Goal: Navigation & Orientation: Find specific page/section

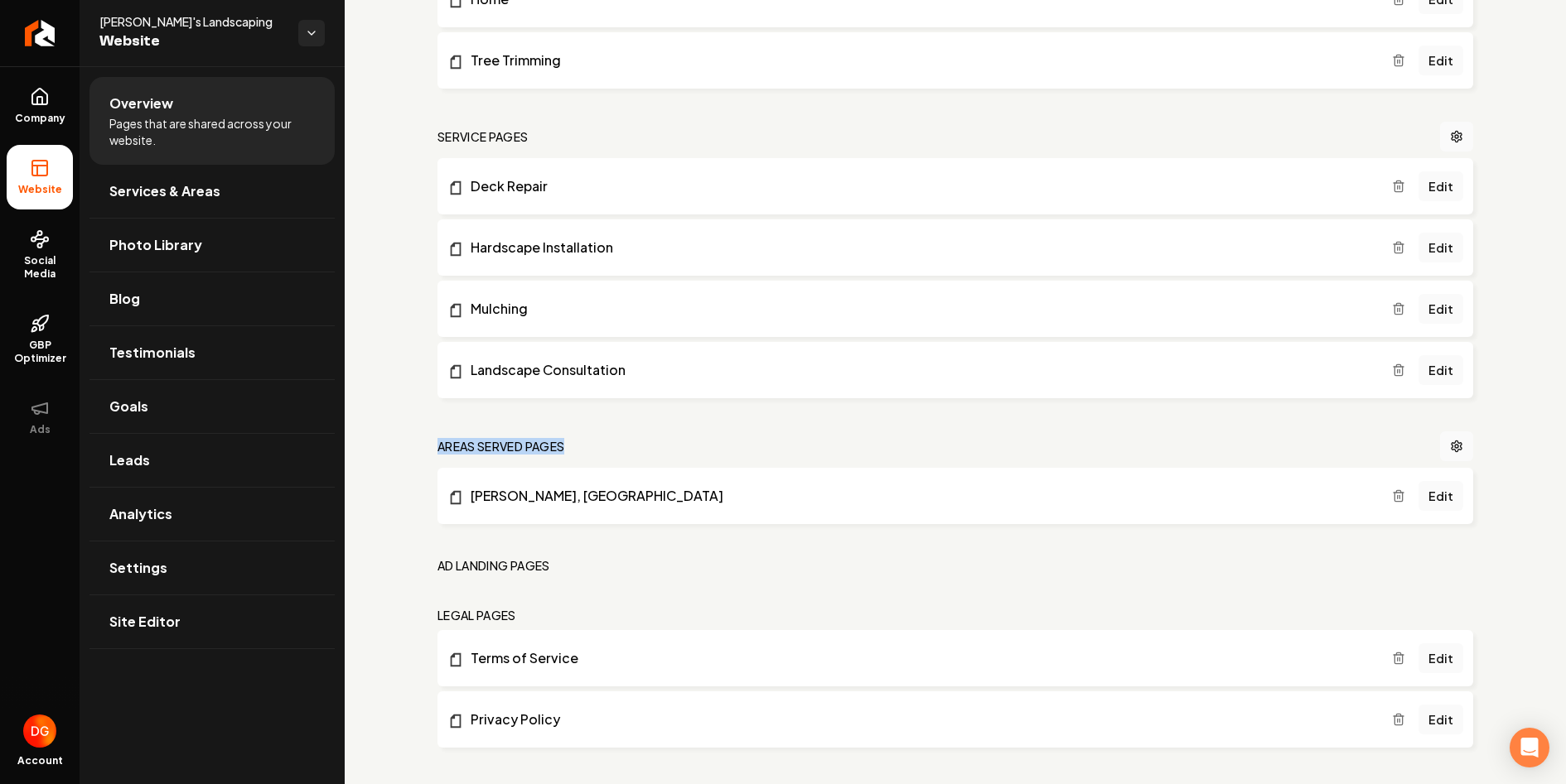
scroll to position [789, 0]
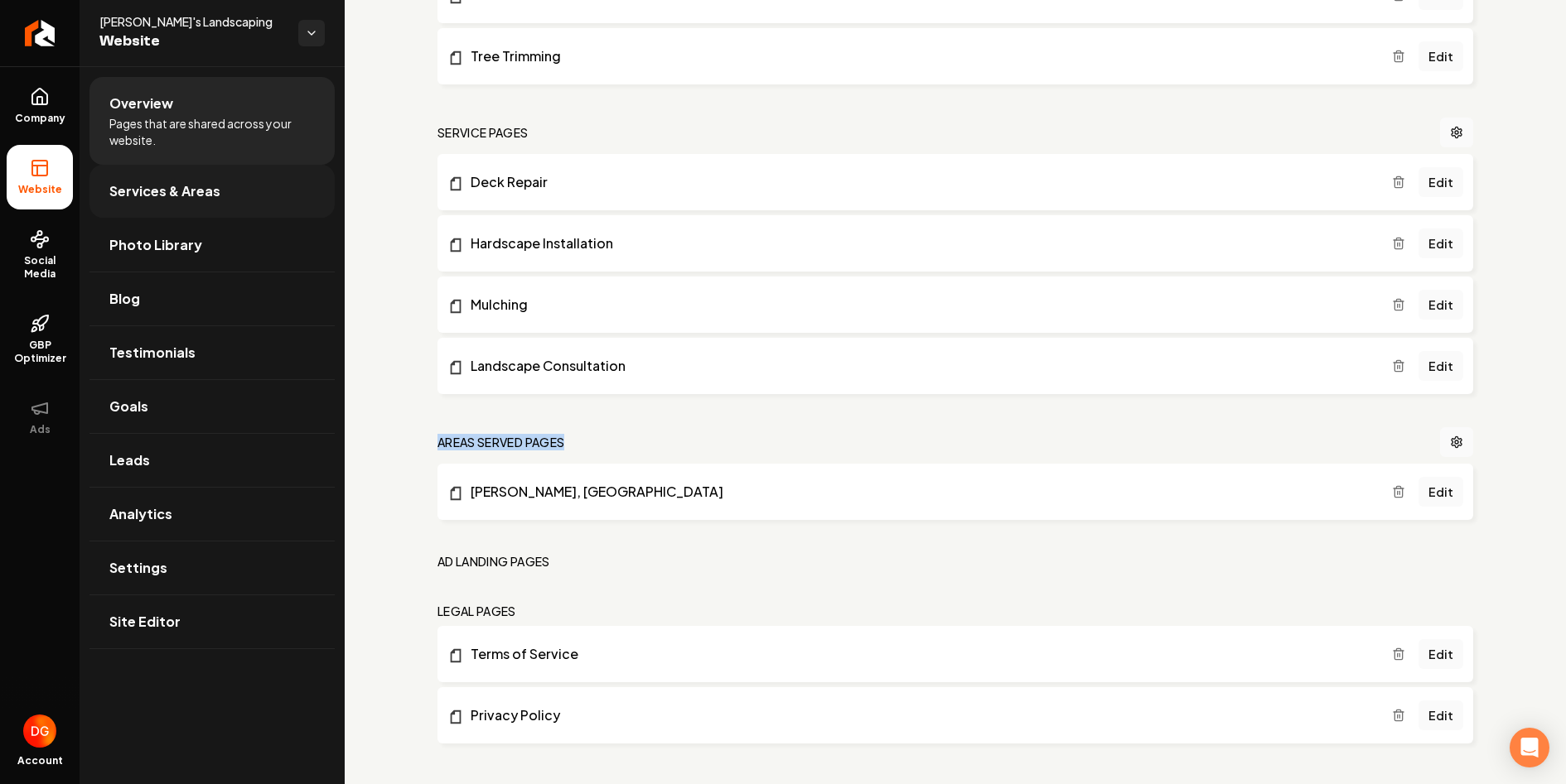
click at [209, 192] on span "Services & Areas" at bounding box center [165, 191] width 111 height 20
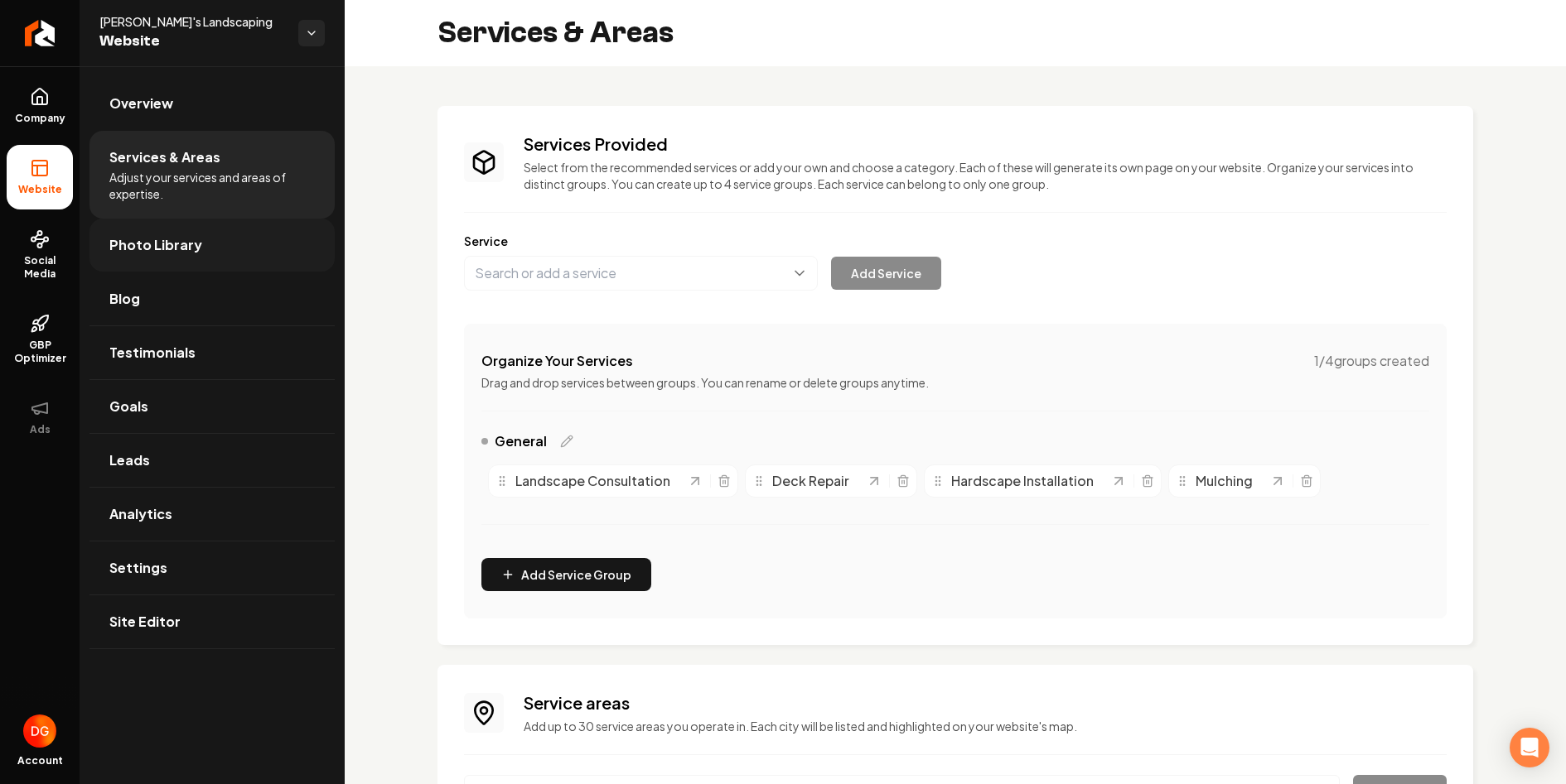
click at [196, 249] on link "Photo Library" at bounding box center [212, 245] width 246 height 53
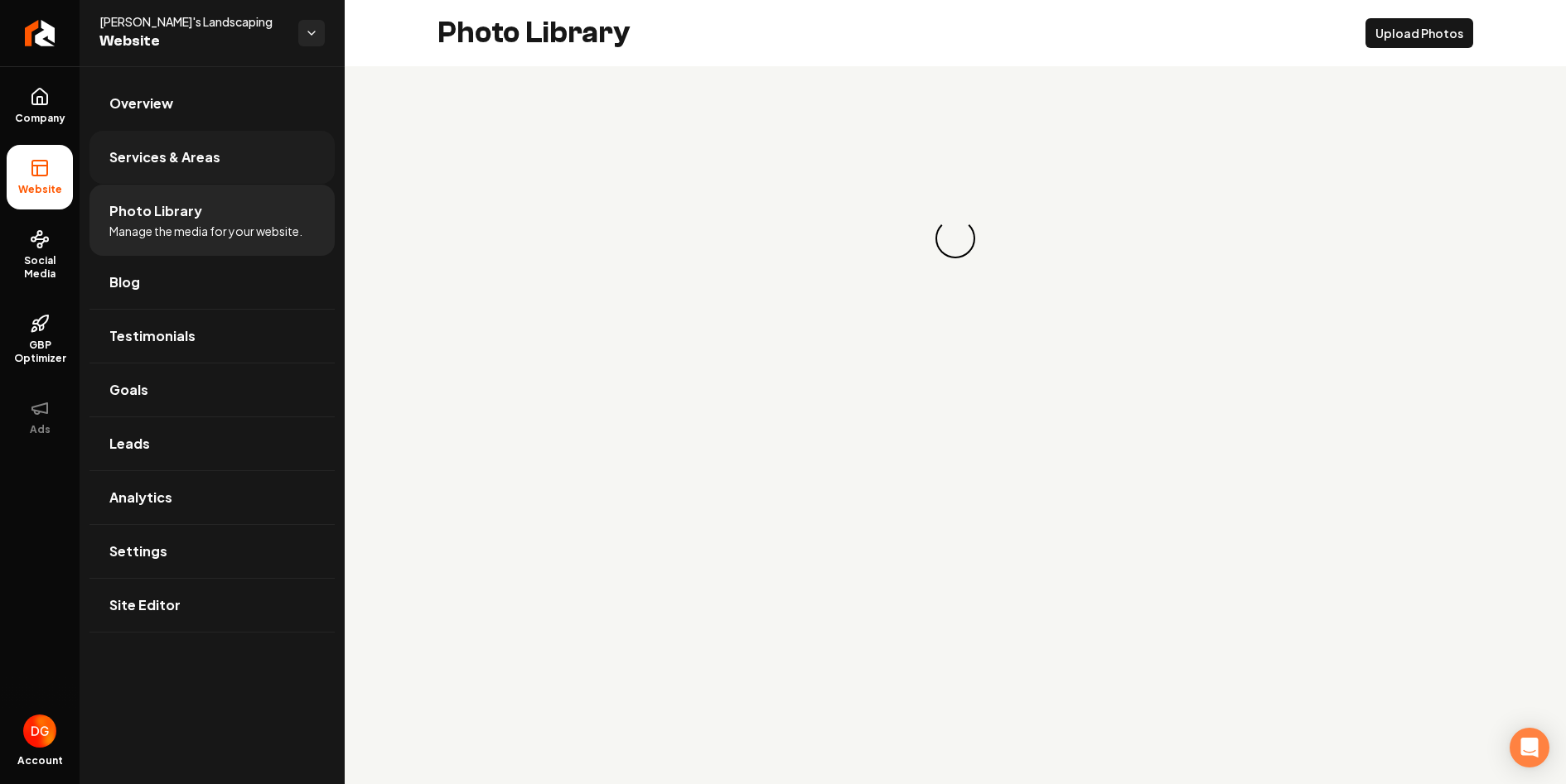
click at [190, 170] on link "Services & Areas" at bounding box center [212, 157] width 246 height 53
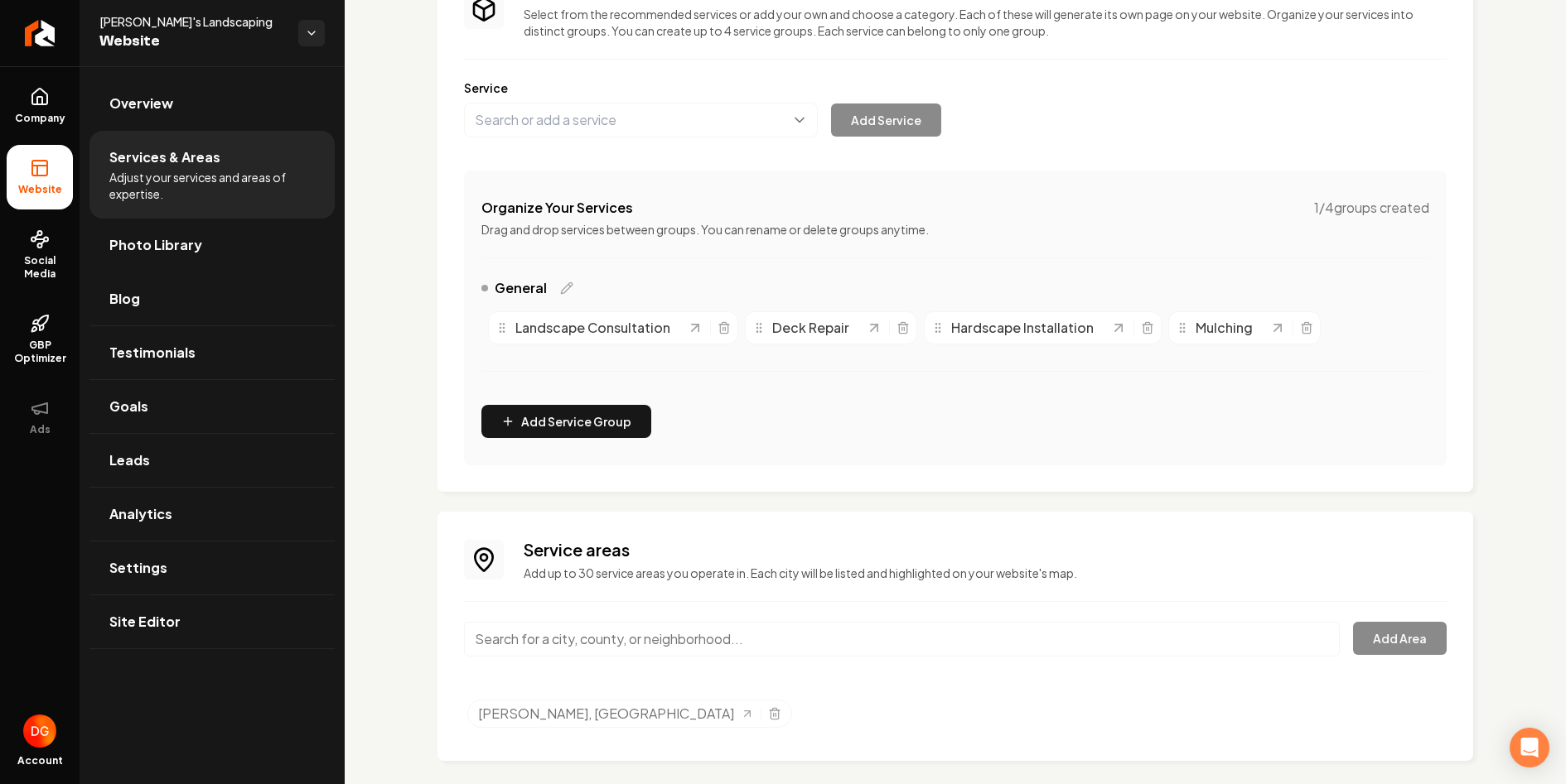
scroll to position [167, 0]
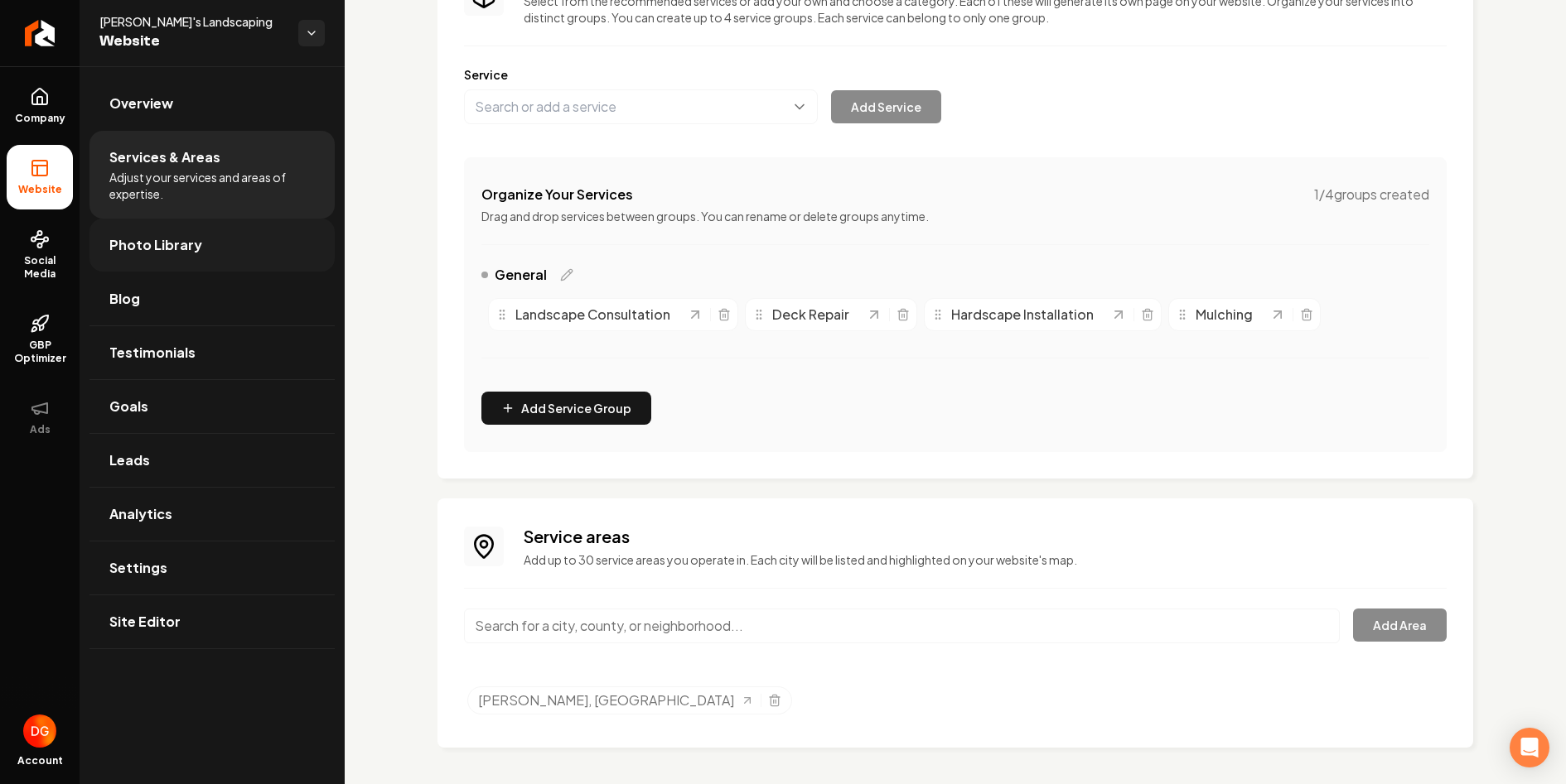
click at [173, 257] on link "Photo Library" at bounding box center [212, 245] width 246 height 53
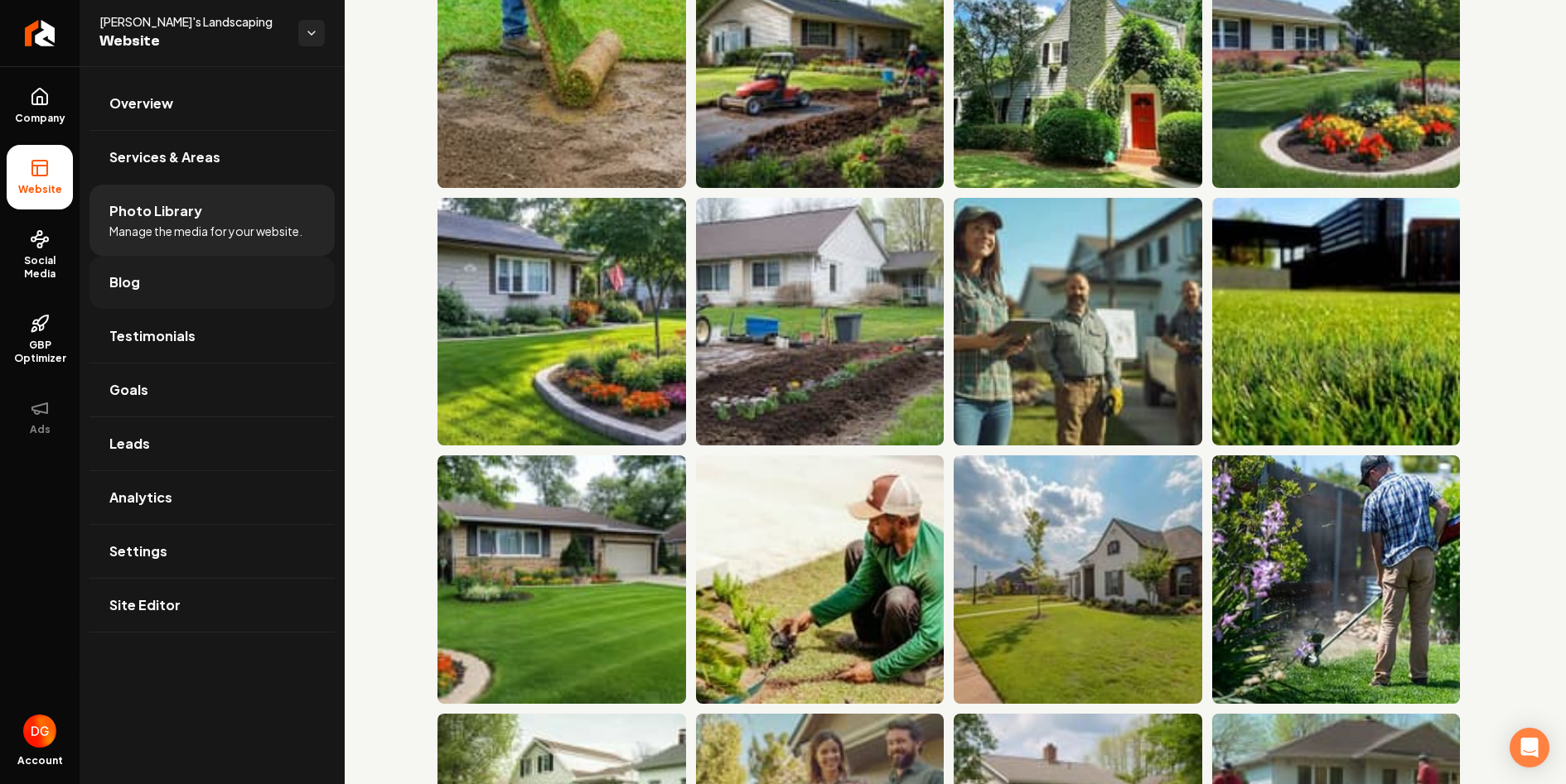
click at [175, 291] on link "Blog" at bounding box center [212, 282] width 246 height 53
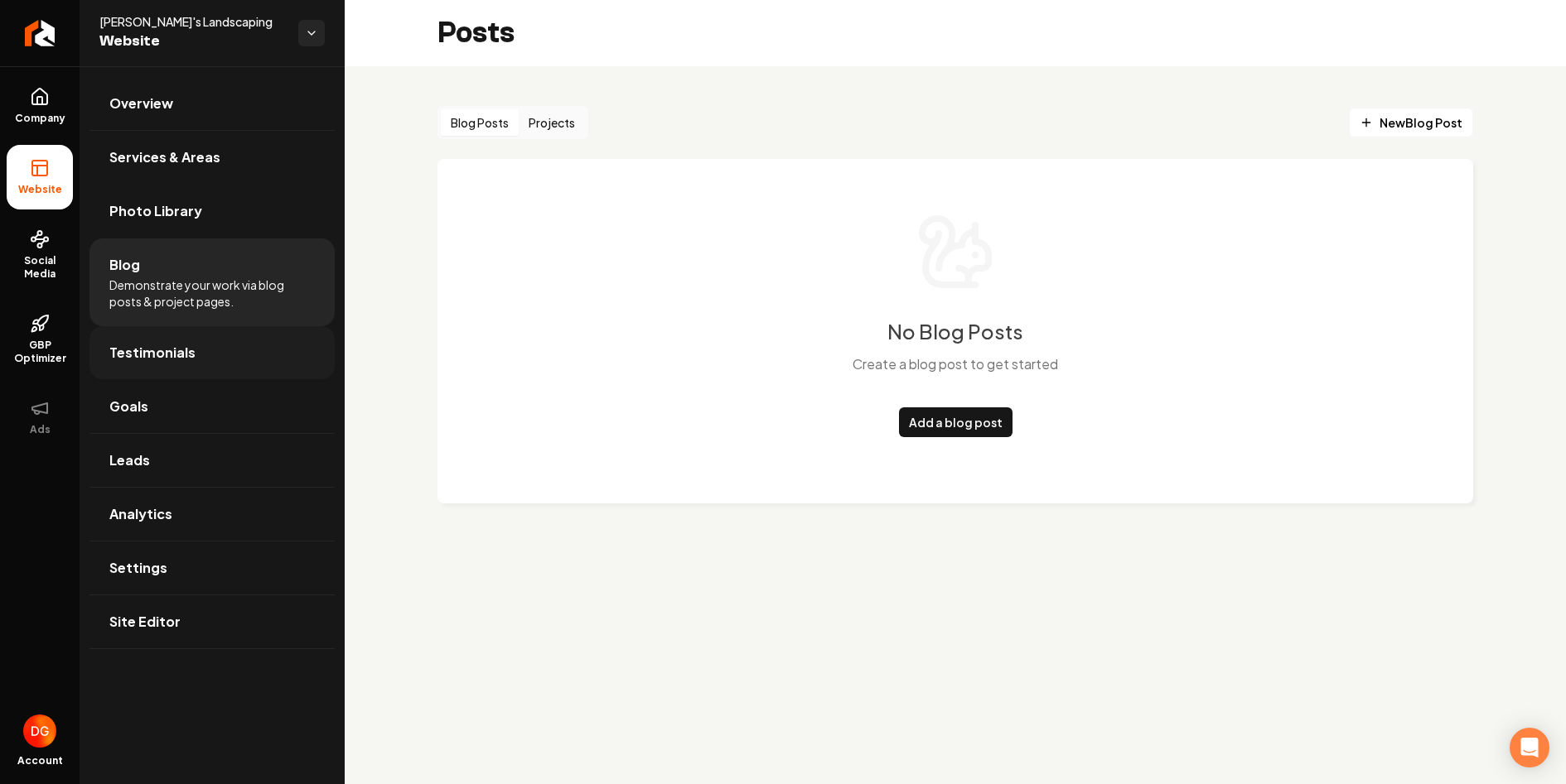
click at [176, 356] on span "Testimonials" at bounding box center [152, 352] width 86 height 20
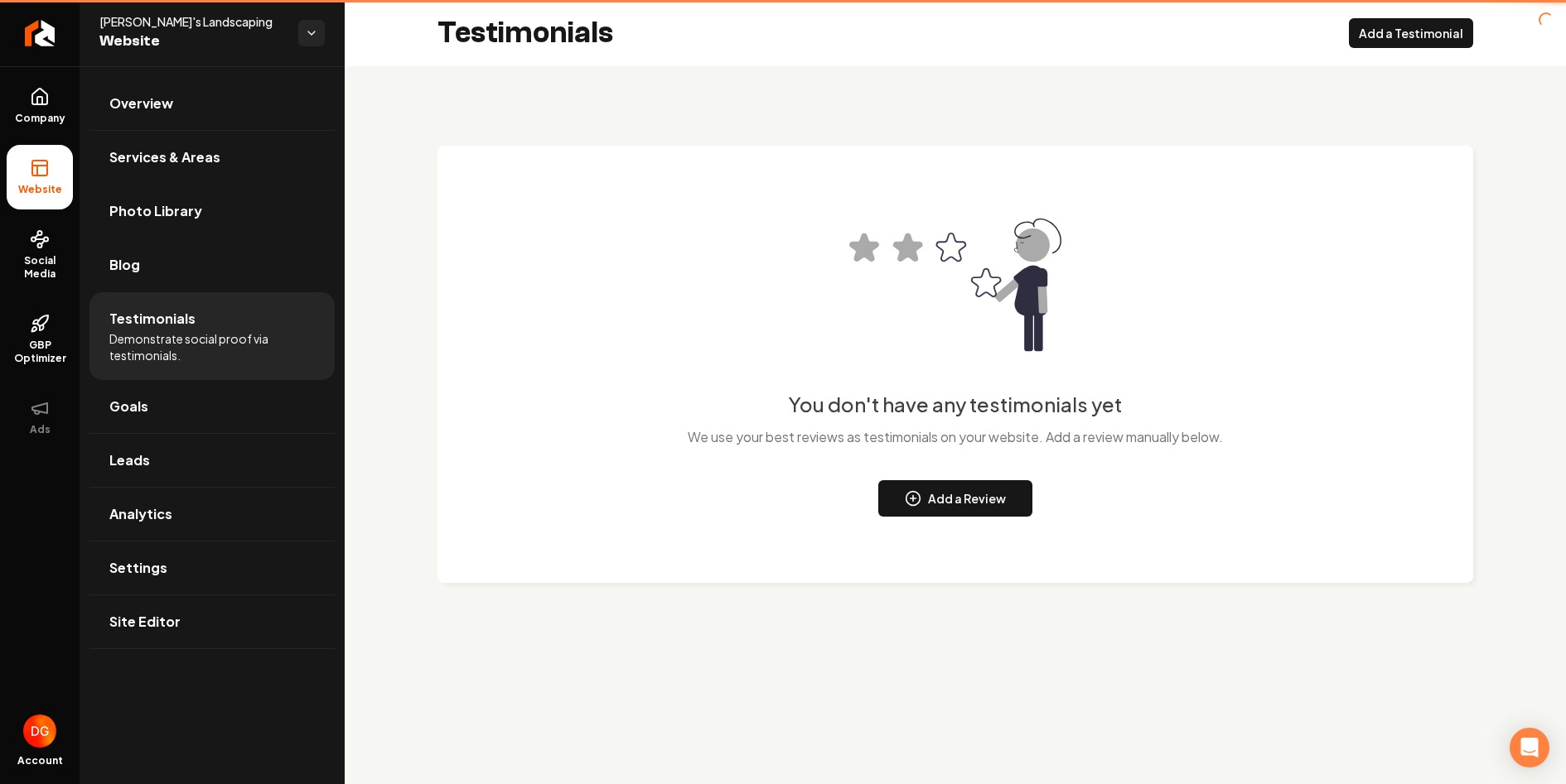
click at [174, 347] on span "Demonstrate social proof via testimonials." at bounding box center [212, 347] width 206 height 33
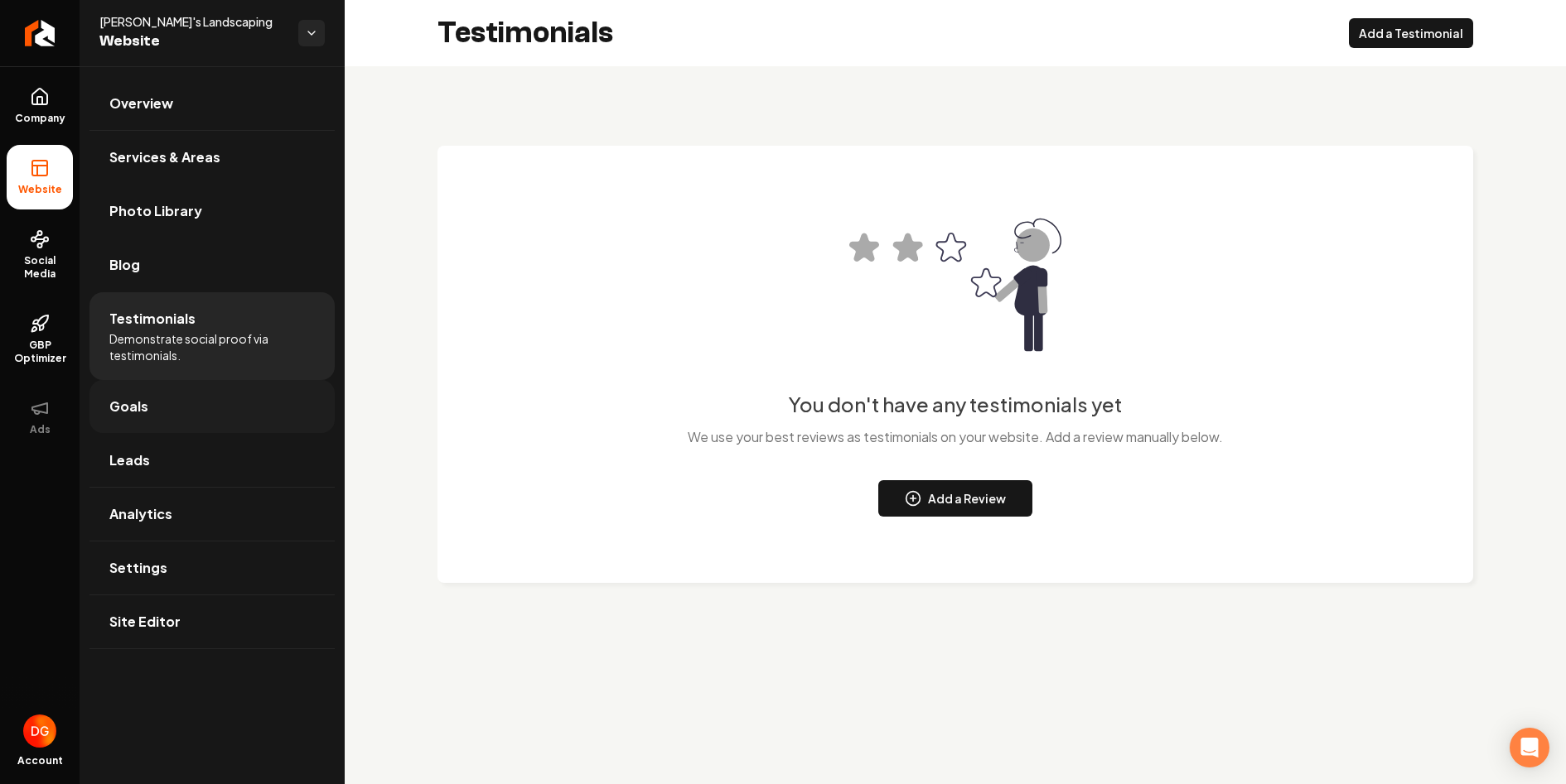
click at [171, 415] on link "Goals" at bounding box center [212, 406] width 246 height 53
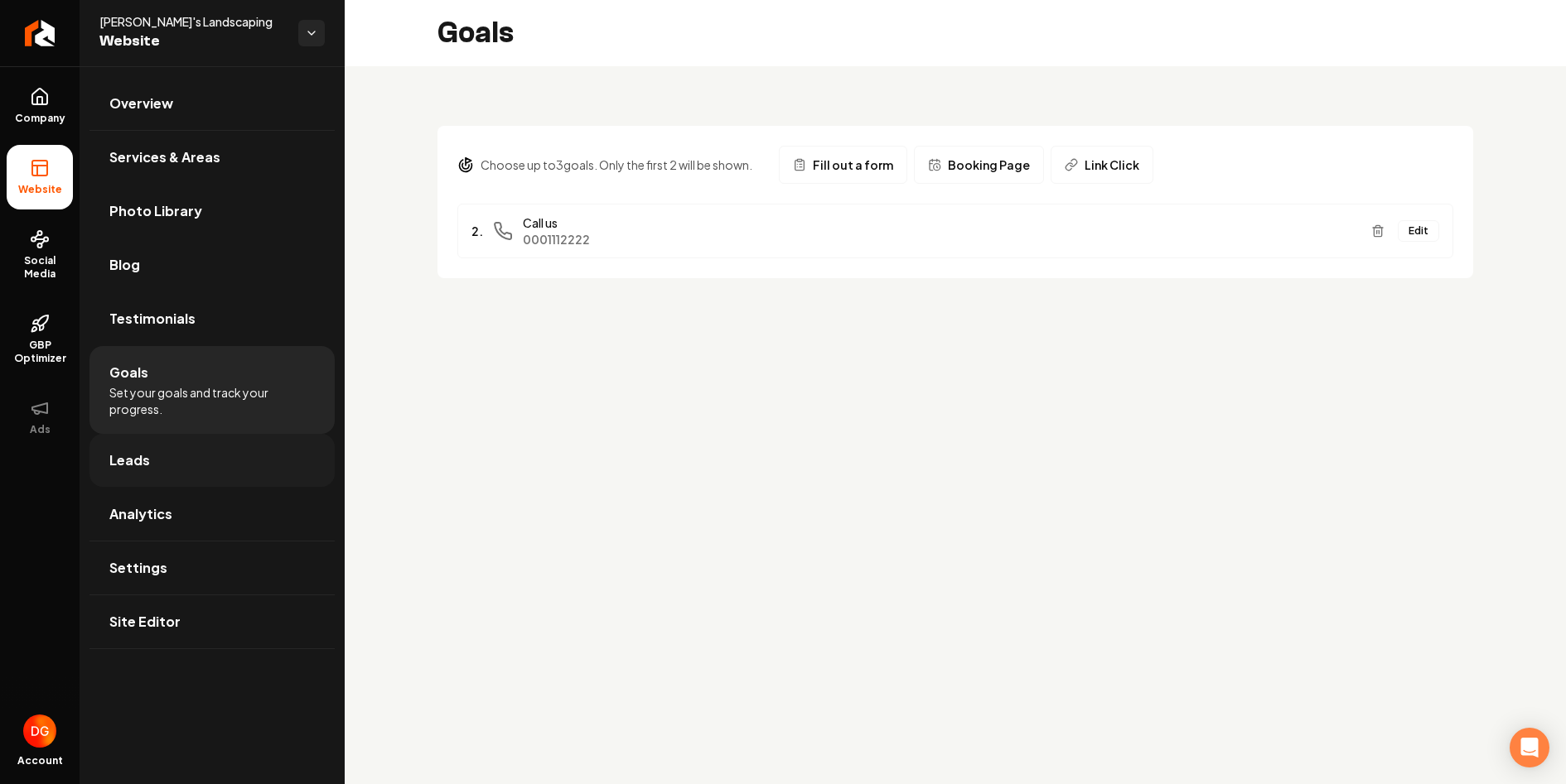
click at [157, 453] on link "Leads" at bounding box center [212, 460] width 246 height 53
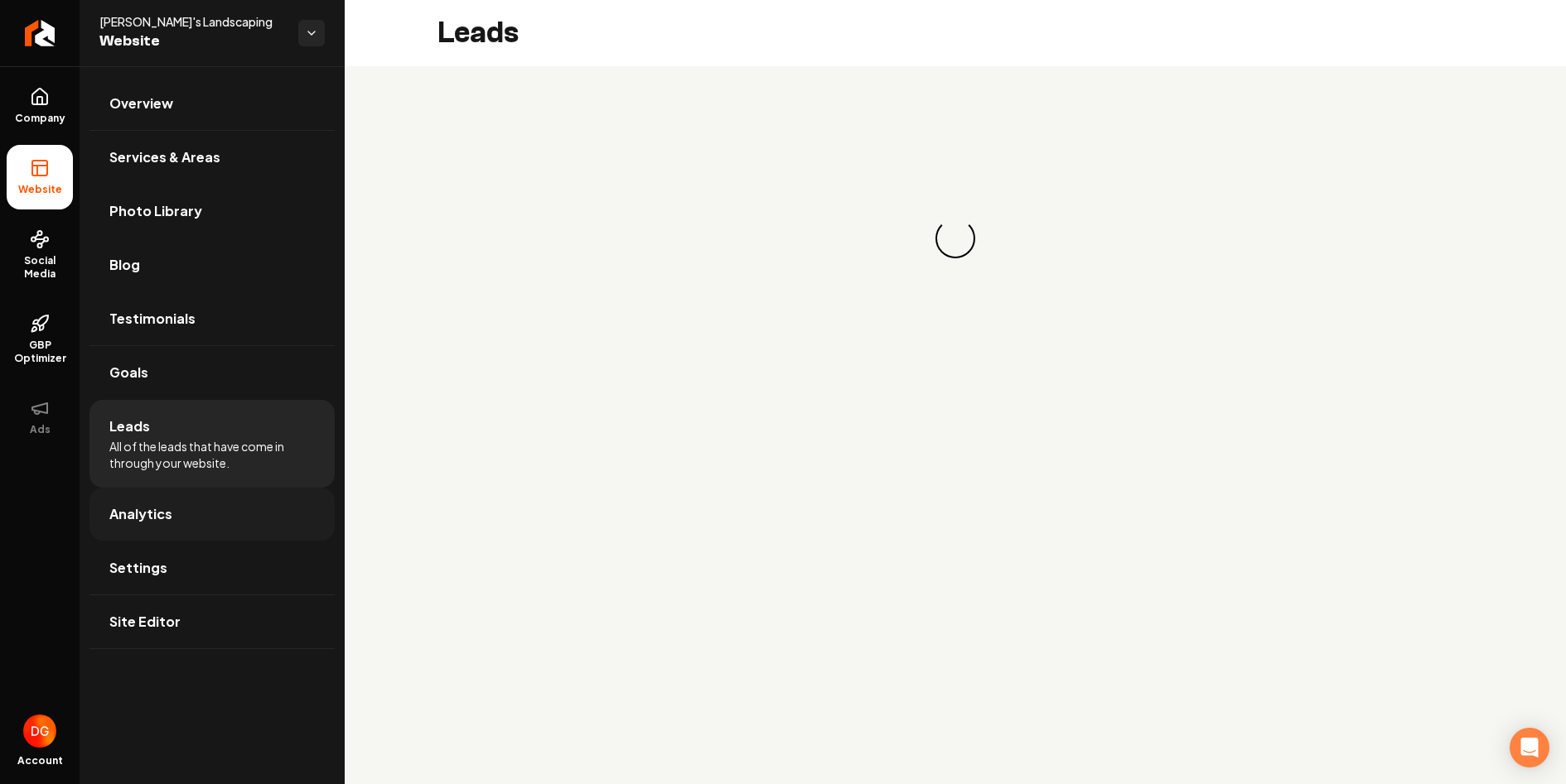
click at [149, 507] on span "Analytics" at bounding box center [141, 514] width 63 height 20
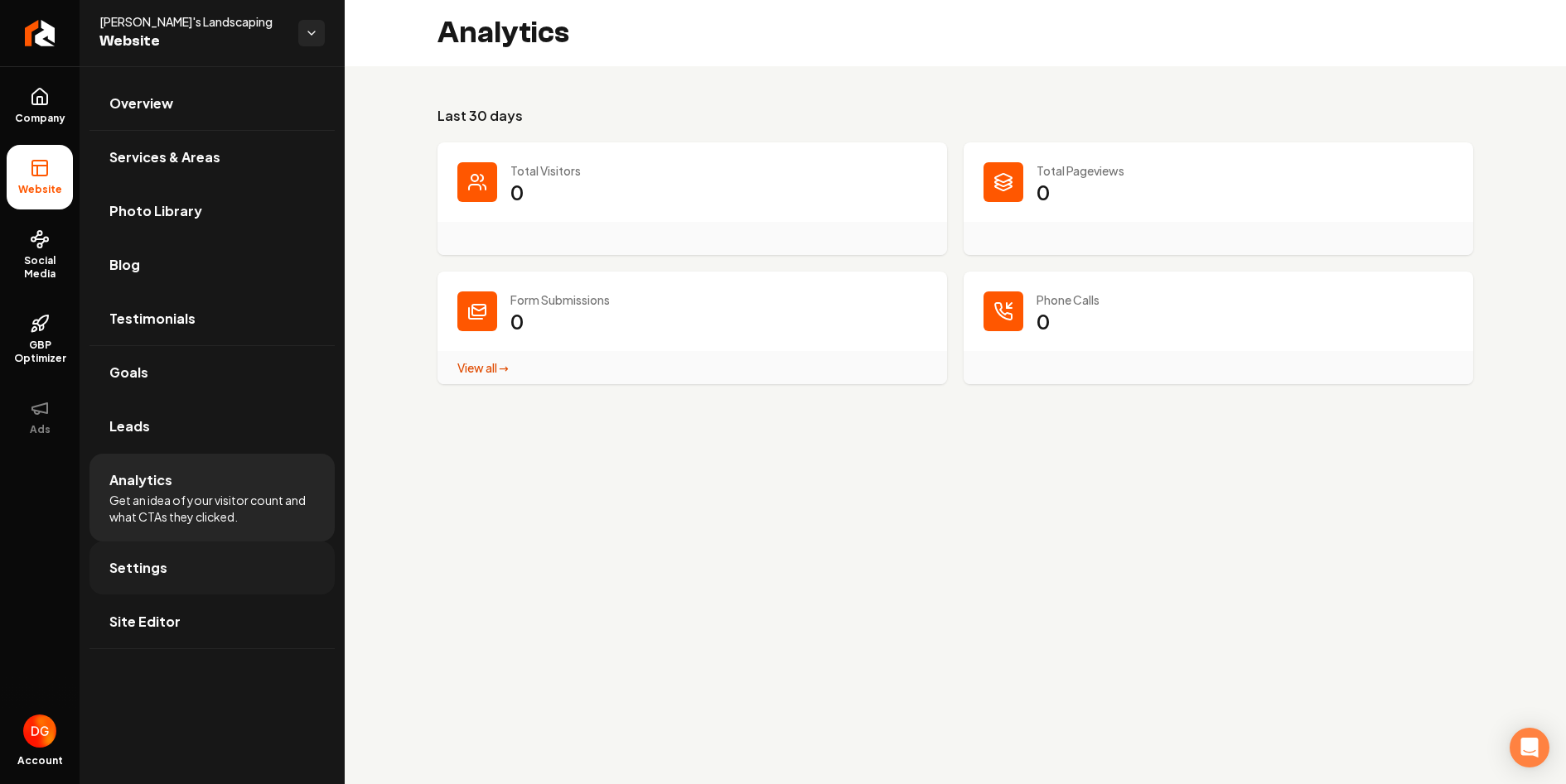
click at [157, 562] on span "Settings" at bounding box center [138, 568] width 58 height 20
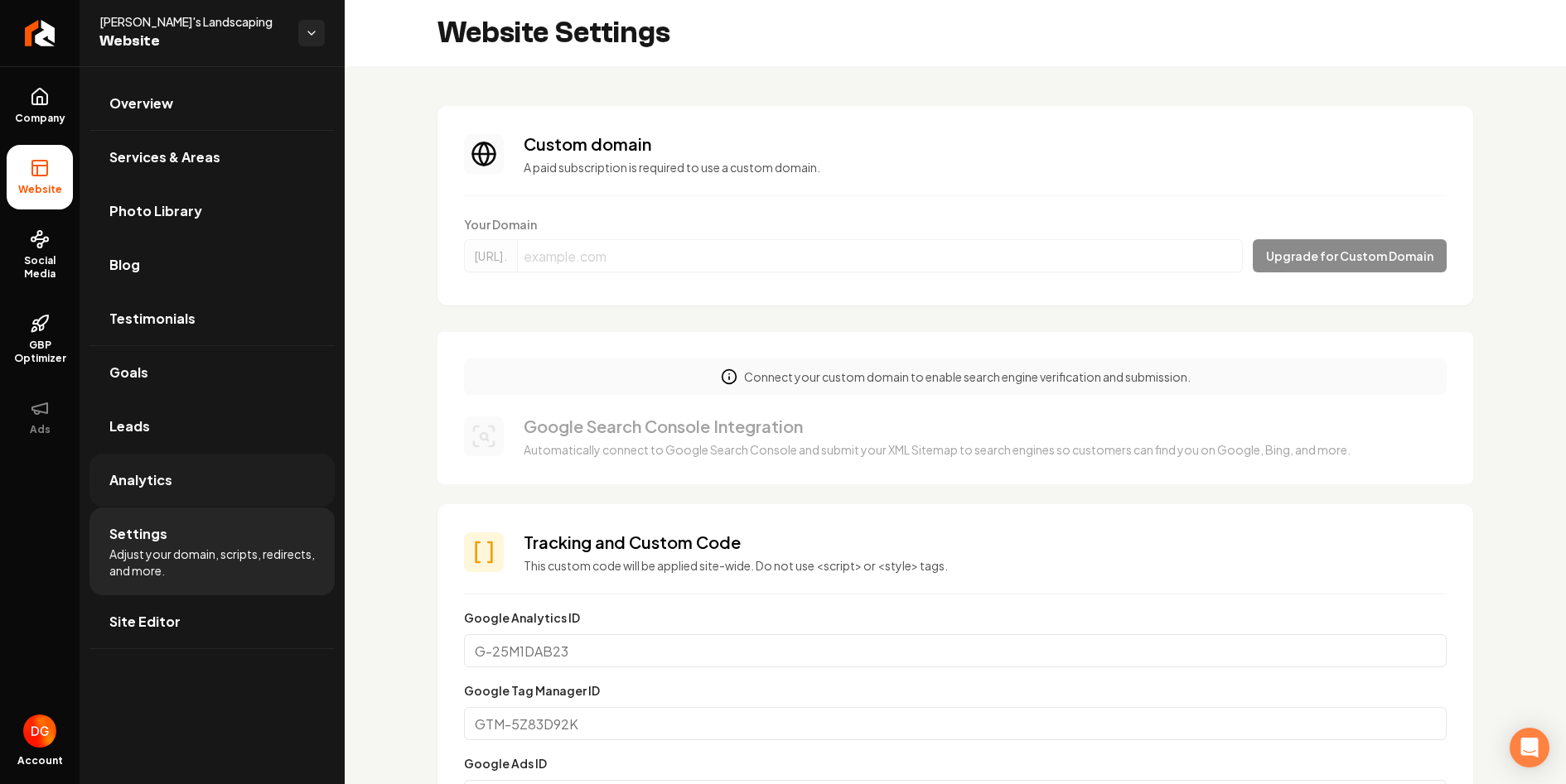
click at [171, 489] on link "Analytics" at bounding box center [212, 480] width 246 height 53
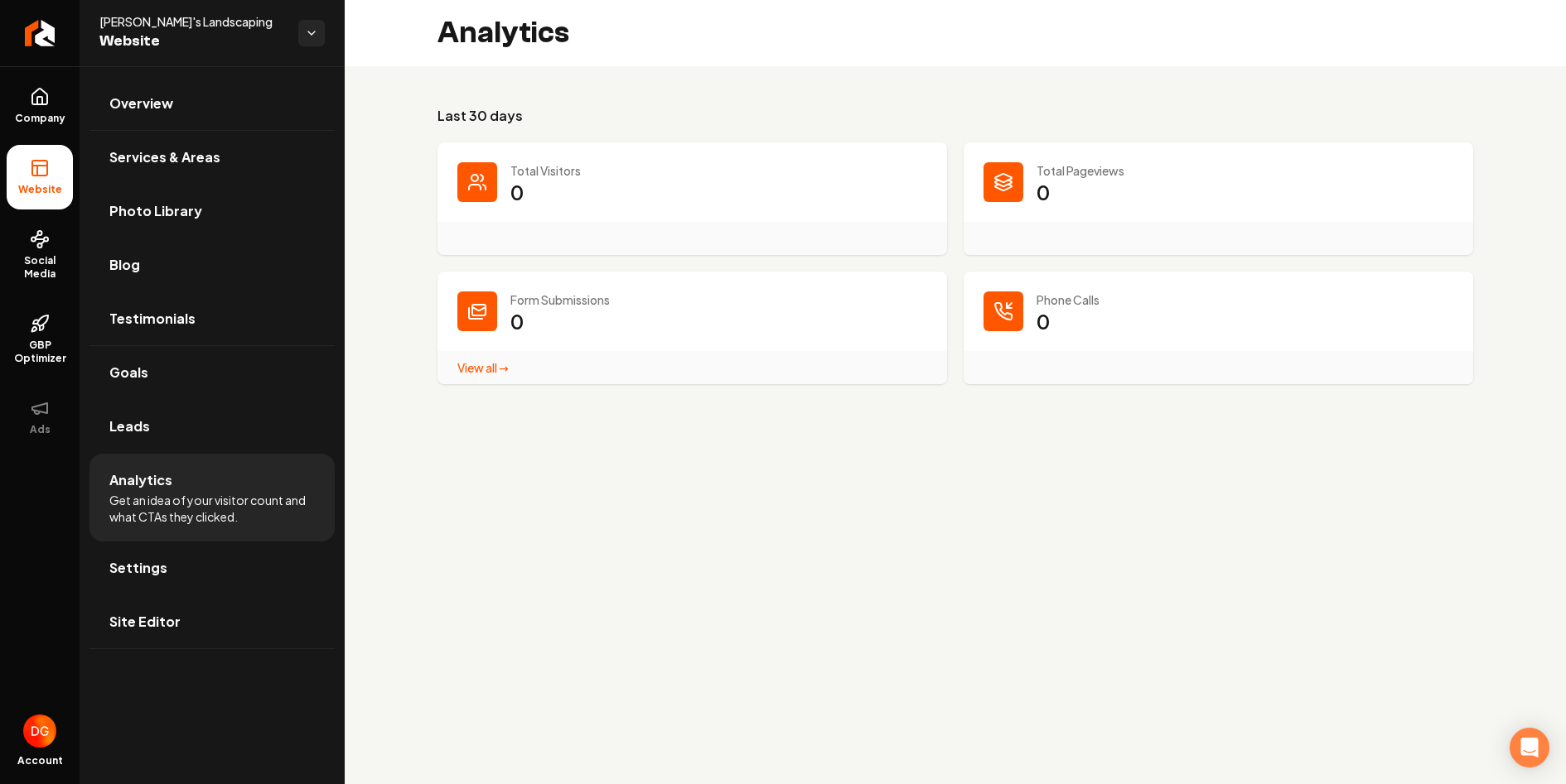
click at [478, 370] on link "View all → Form Submissions stats" at bounding box center [482, 367] width 51 height 15
click at [198, 563] on link "Settings" at bounding box center [212, 568] width 246 height 53
